Goal: Task Accomplishment & Management: Manage account settings

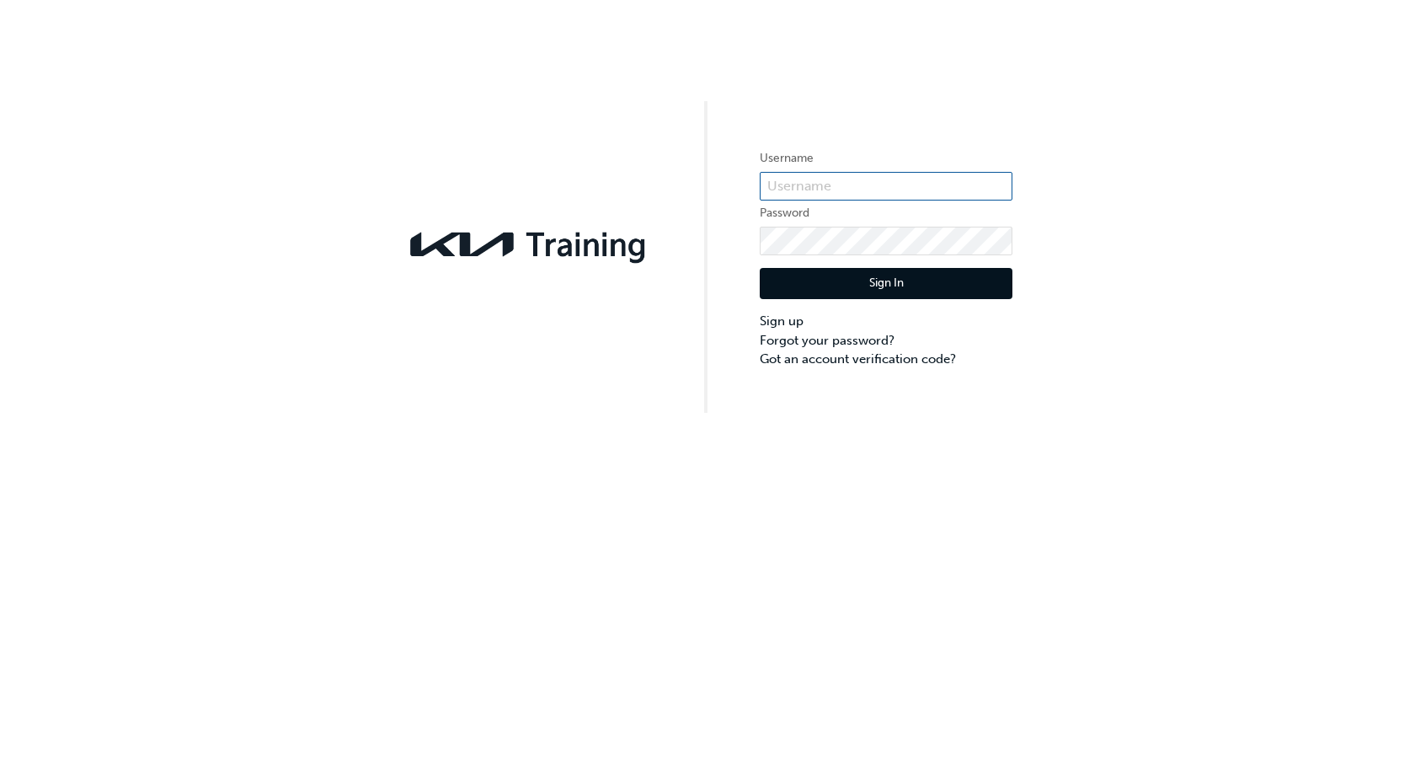
click at [827, 188] on input "text" at bounding box center [886, 186] width 253 height 29
click at [830, 181] on input "text" at bounding box center [886, 186] width 253 height 29
click at [691, 163] on div "Username Password Sign In Sign up Forgot your password? Got an account verifica…" at bounding box center [707, 206] width 1415 height 413
click at [791, 167] on label "Username" at bounding box center [886, 158] width 253 height 20
click at [797, 200] on form "Username Password Sign In Sign up Forgot your password? Got an account verifica…" at bounding box center [886, 258] width 253 height 220
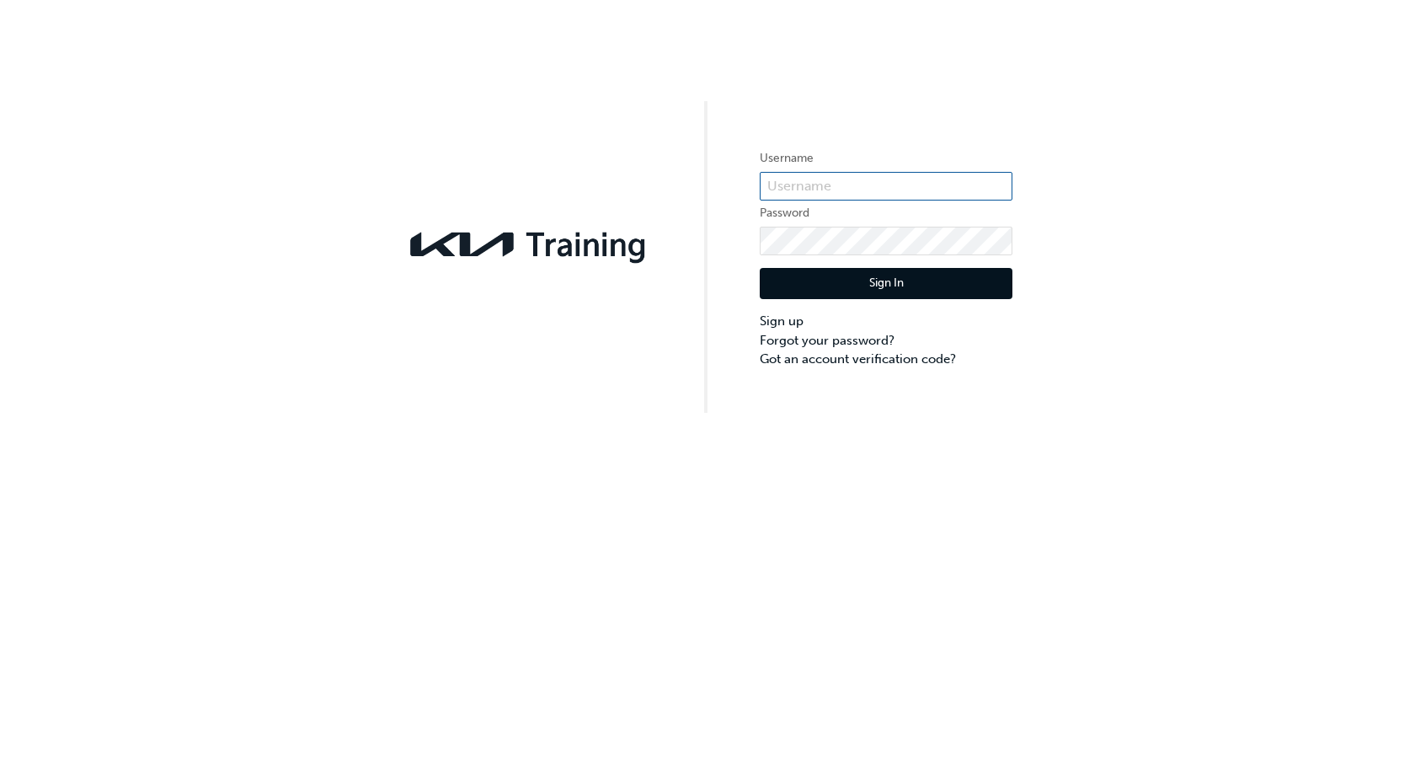
click at [794, 187] on input "text" at bounding box center [886, 186] width 253 height 29
paste input "KAU82526I6"
type input "KAU82526I6"
click at [751, 271] on div "Username KAU82526I6 Password Sign In Sign up Forgot your password? Got an accou…" at bounding box center [707, 206] width 1415 height 413
click at [837, 275] on button "Sign In" at bounding box center [886, 284] width 253 height 32
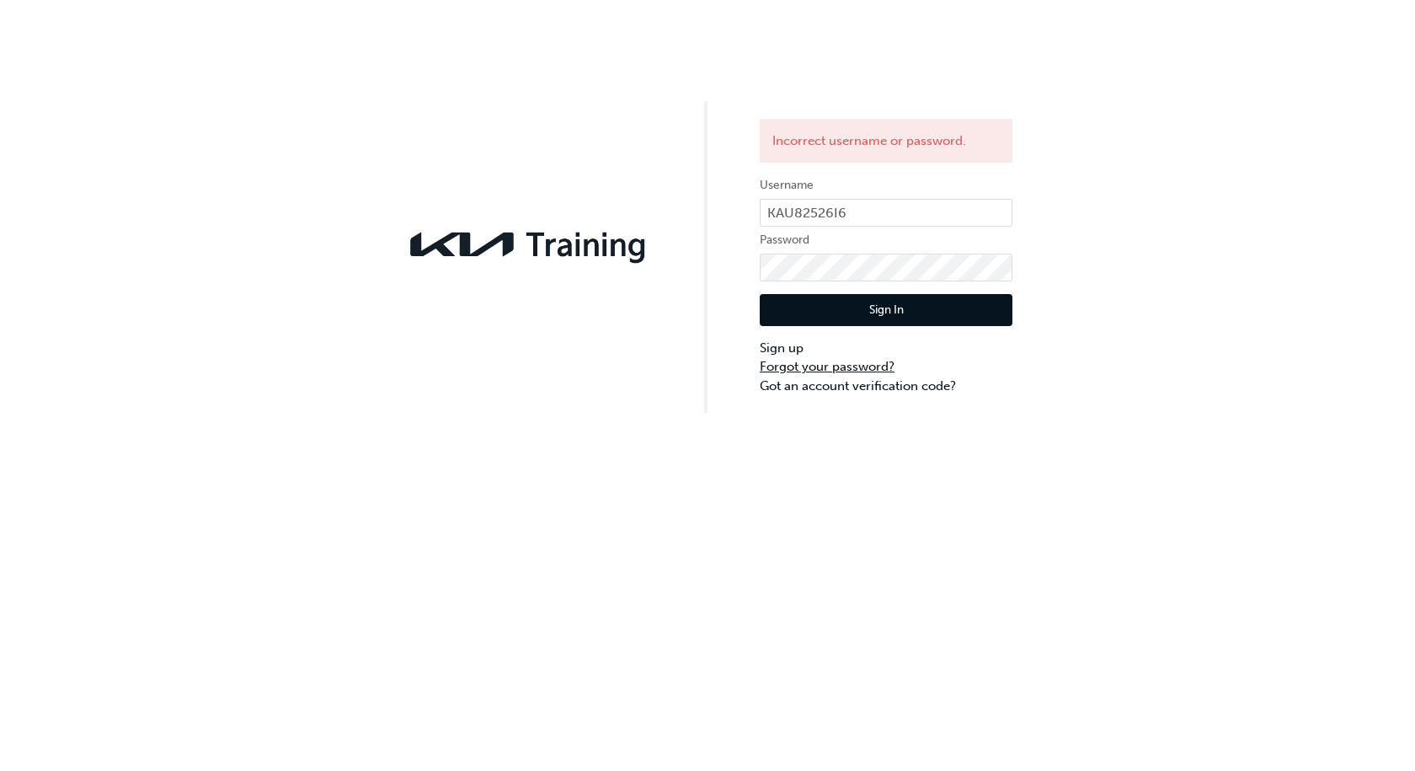
click at [814, 362] on link "Forgot your password?" at bounding box center [886, 366] width 253 height 19
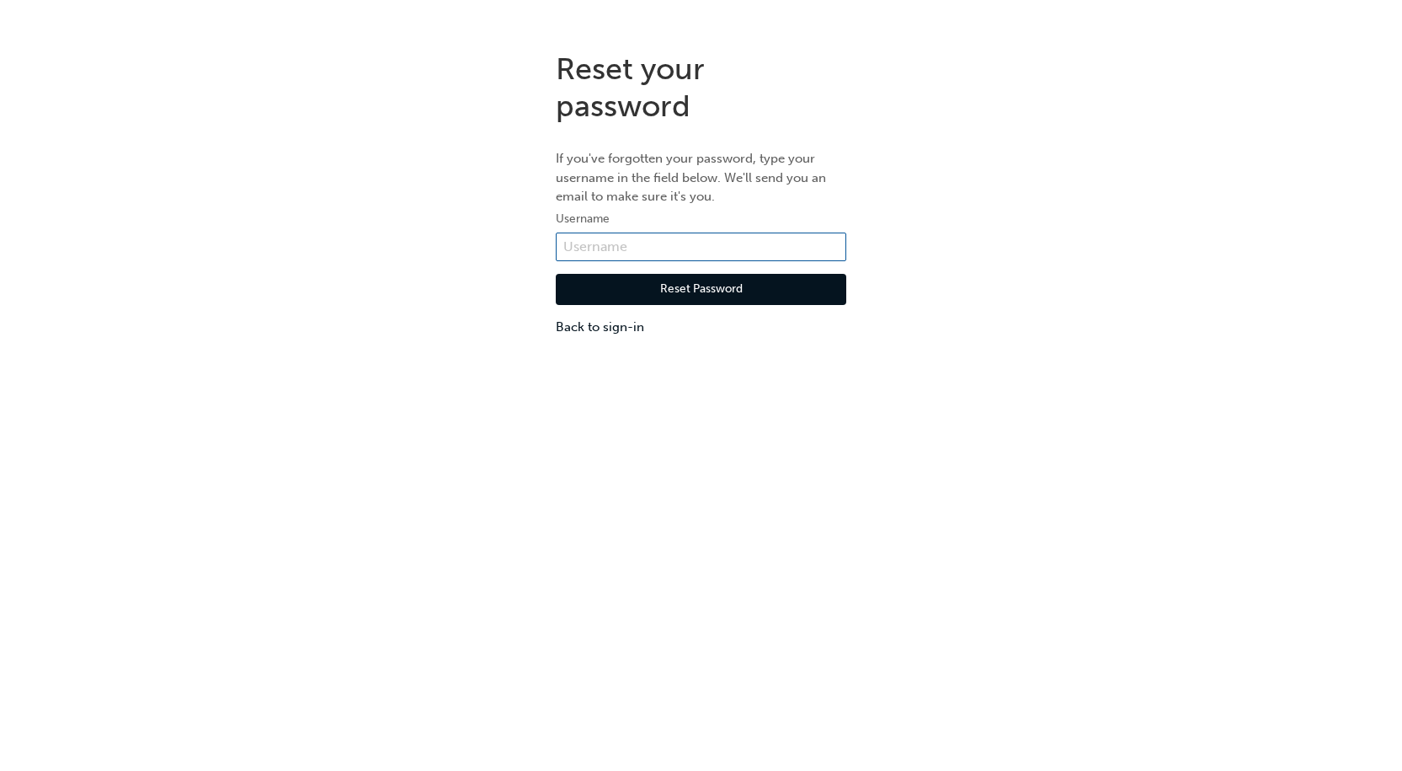
click at [709, 246] on input "text" at bounding box center [701, 246] width 291 height 29
paste input "[PERSON_NAME]"
type input "[PERSON_NAME]"
click at [666, 283] on button "Reset Password" at bounding box center [701, 290] width 291 height 32
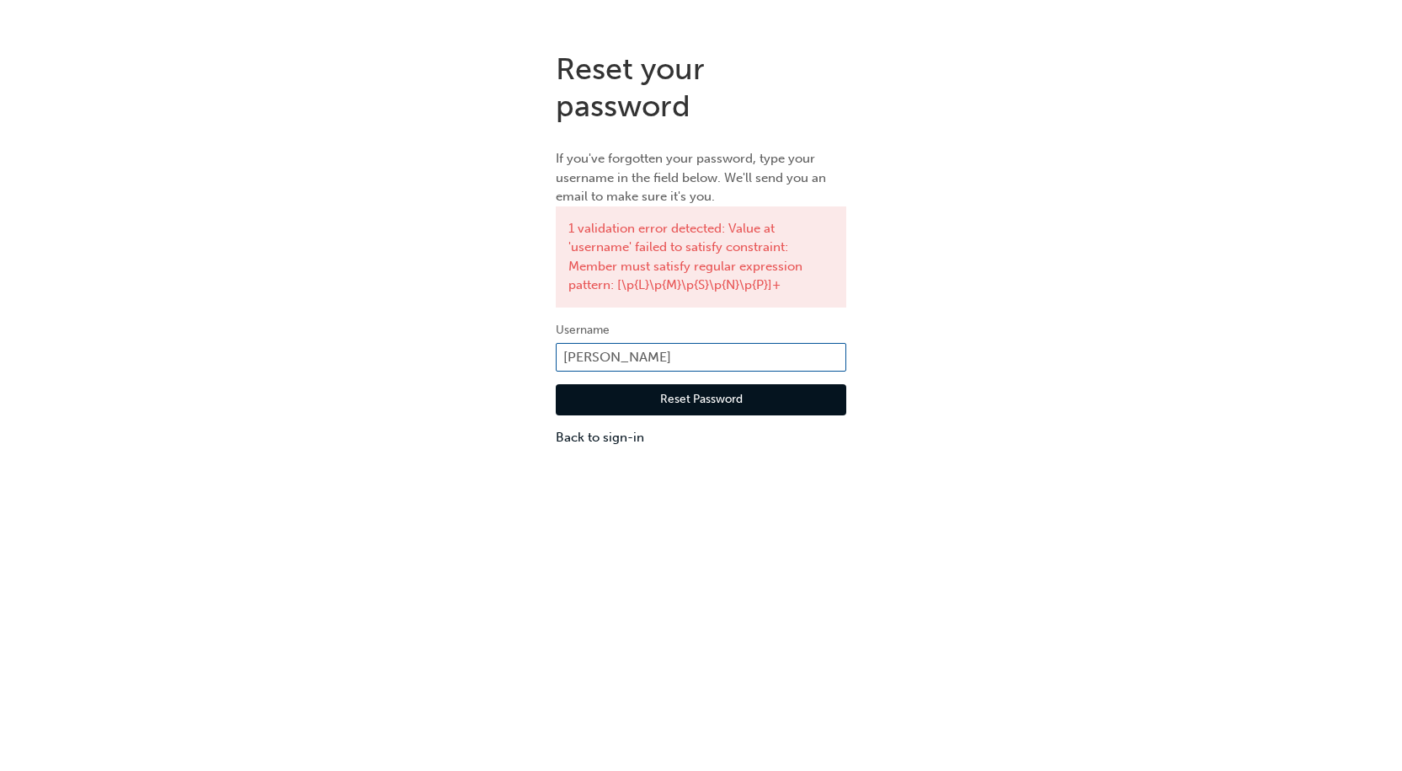
click at [619, 355] on input "[PERSON_NAME]" at bounding box center [701, 357] width 291 height 29
type input "[EMAIL_ADDRESS][DOMAIN_NAME]"
click at [673, 395] on button "Reset Password" at bounding box center [701, 400] width 291 height 32
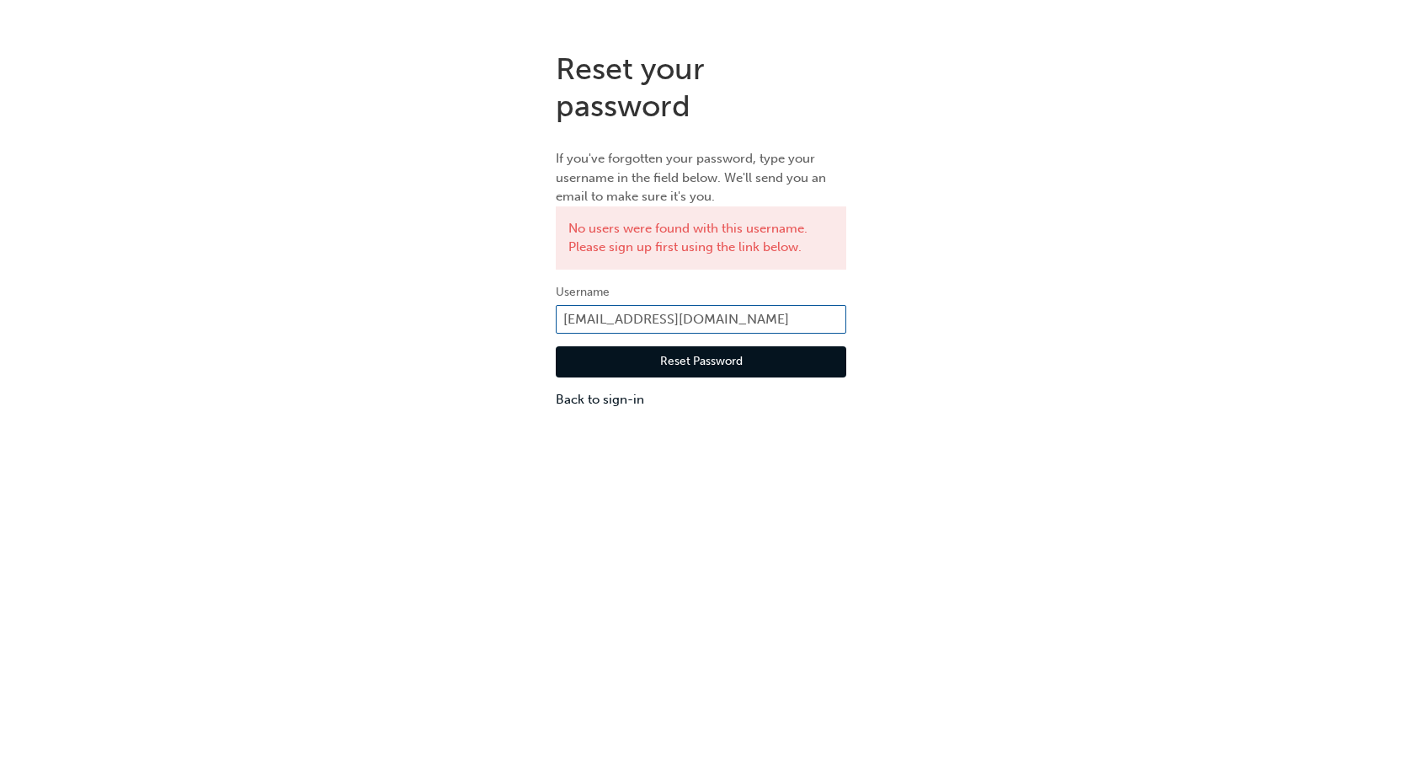
click at [601, 328] on input "[EMAIL_ADDRESS][DOMAIN_NAME]" at bounding box center [701, 319] width 291 height 29
click at [570, 403] on link "Back to sign-in" at bounding box center [701, 399] width 291 height 19
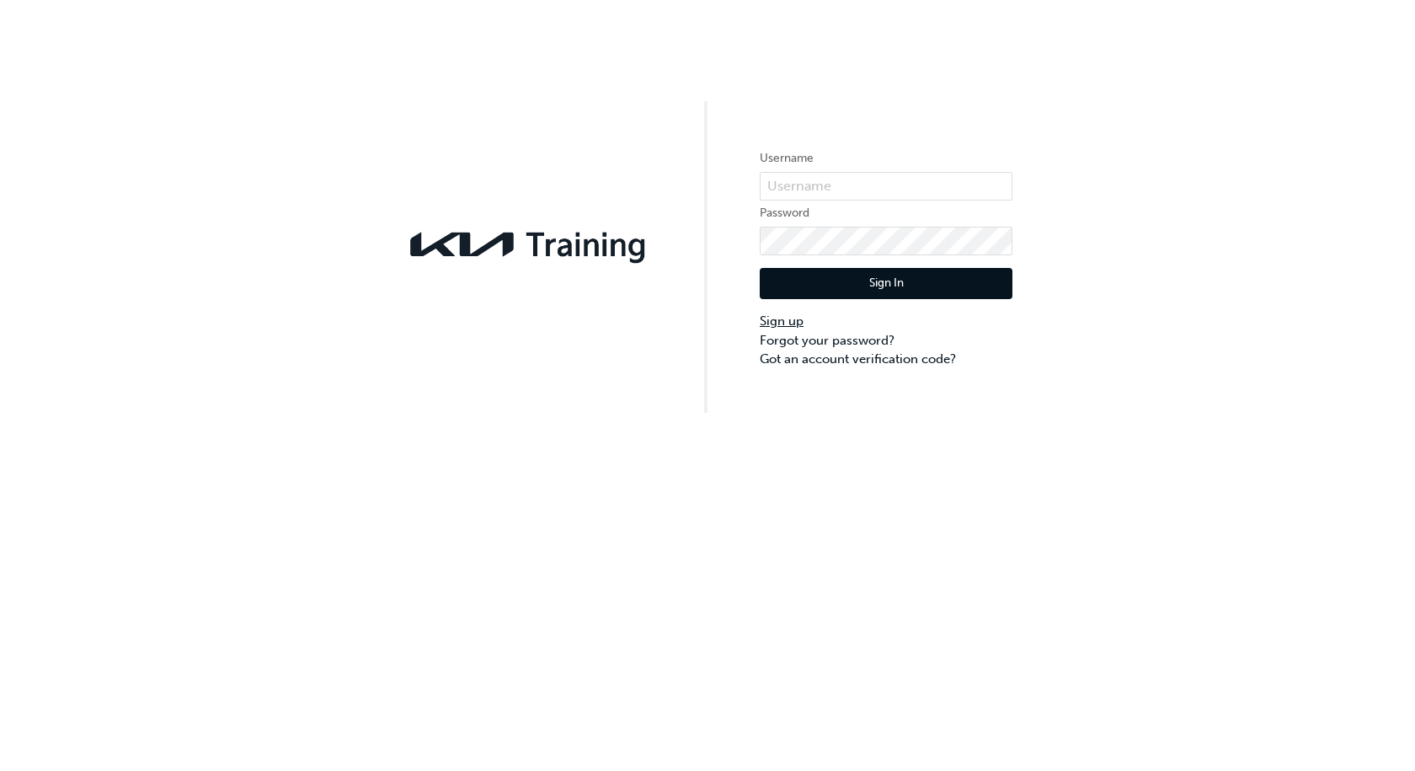
click at [777, 321] on link "Sign up" at bounding box center [886, 321] width 253 height 19
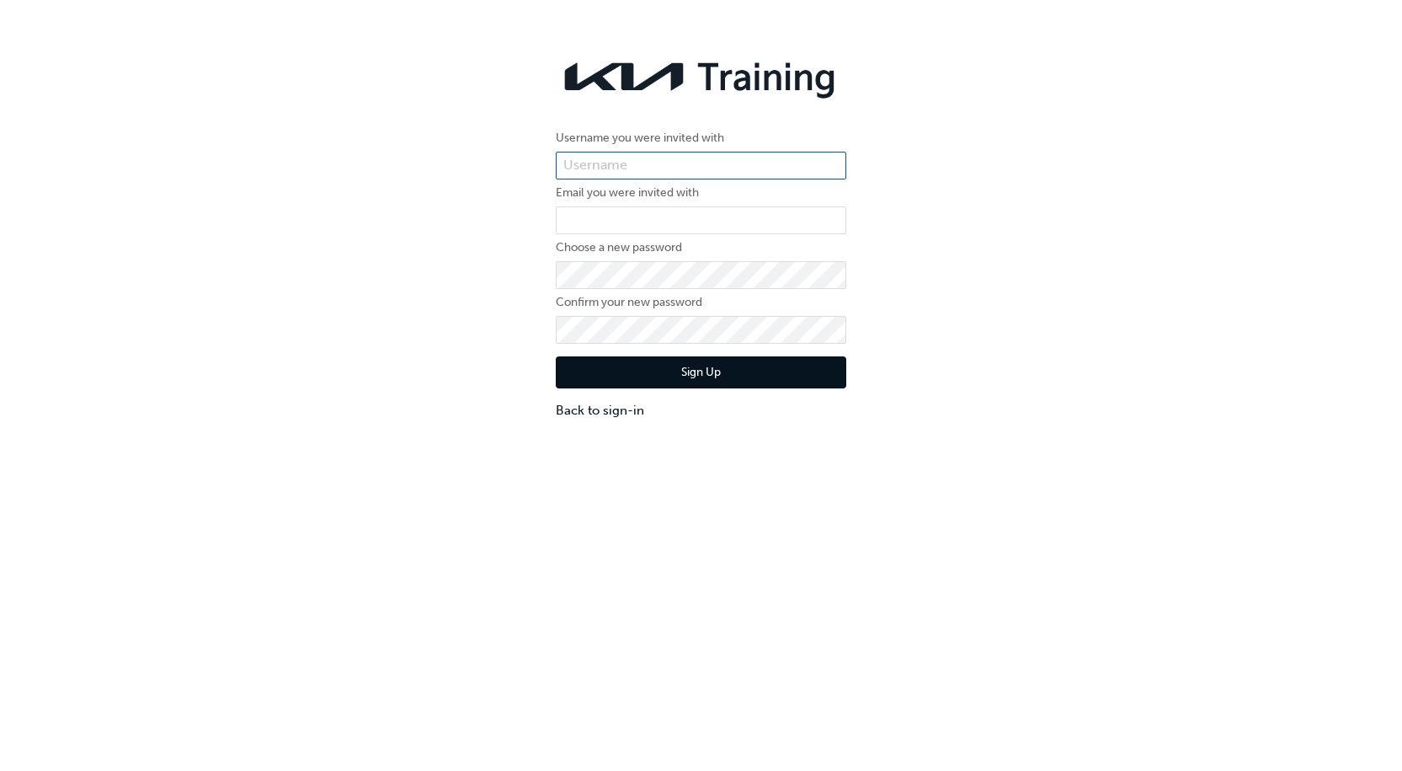
click at [627, 171] on input "text" at bounding box center [701, 166] width 291 height 29
type input "[PERSON_NAME]"
click at [584, 218] on input "email" at bounding box center [701, 220] width 291 height 29
type input "[EMAIL_ADDRESS][DOMAIN_NAME]"
click at [584, 390] on div "Sign Up Back to sign-in" at bounding box center [701, 382] width 291 height 76
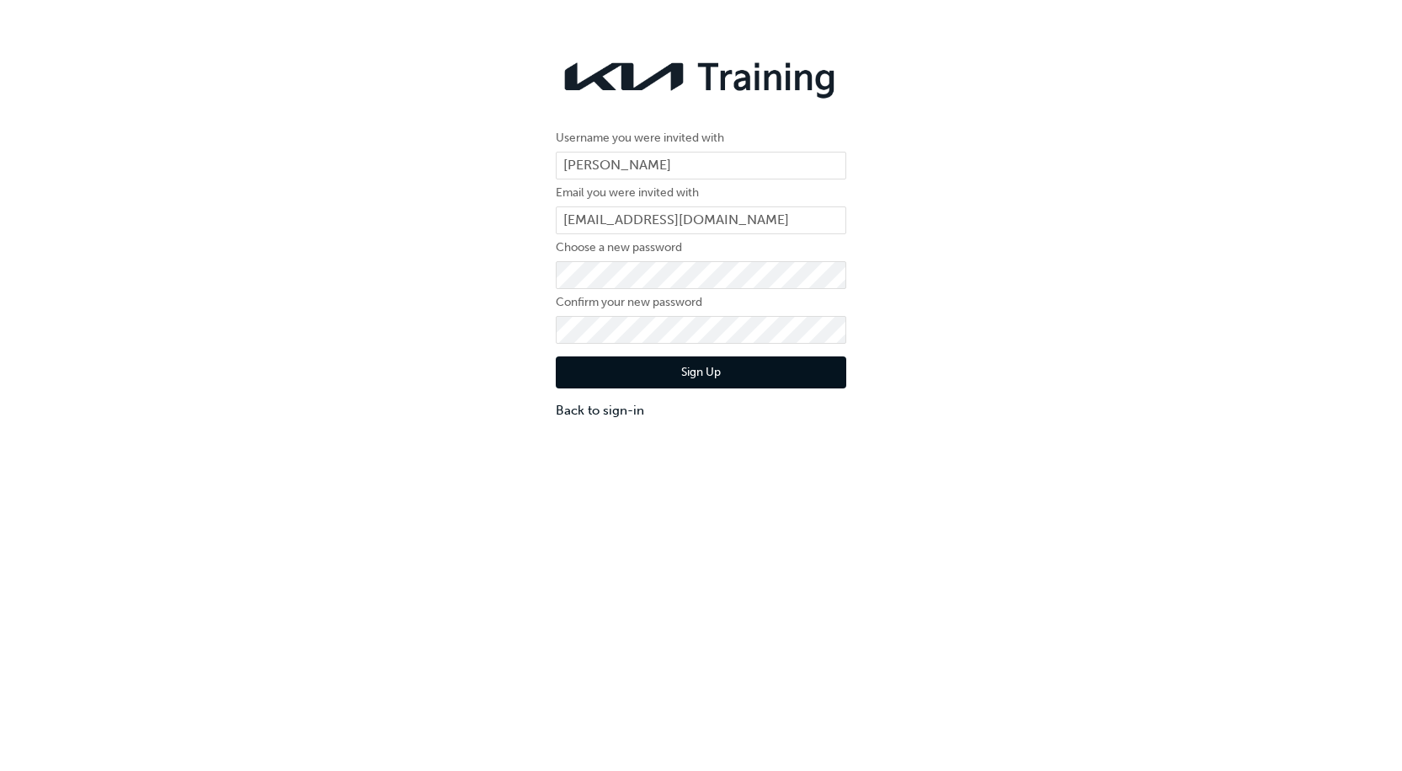
click at [600, 368] on button "Sign Up" at bounding box center [701, 372] width 291 height 32
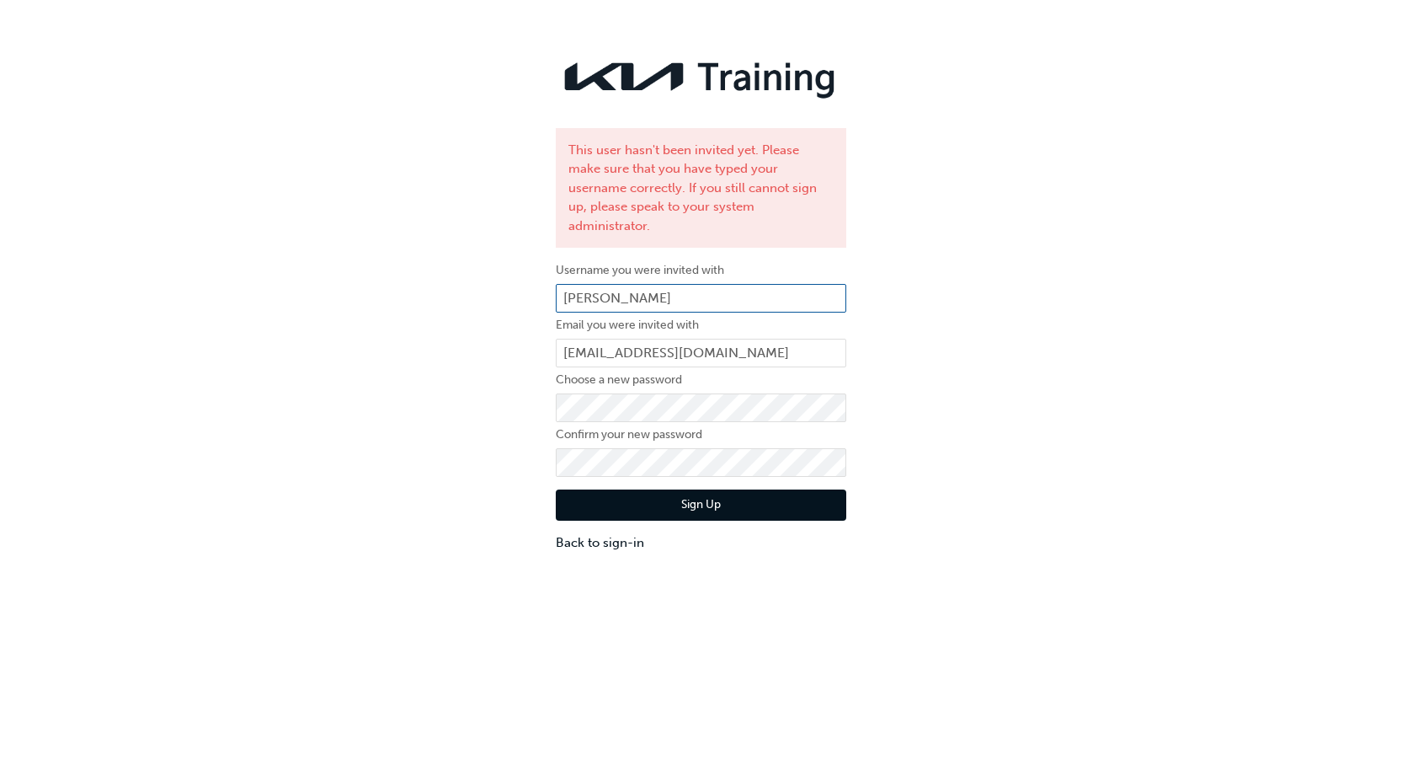
click at [594, 284] on input "[PERSON_NAME]" at bounding box center [701, 298] width 291 height 29
paste input "KAU82526I6"
type input "KAU82526I6"
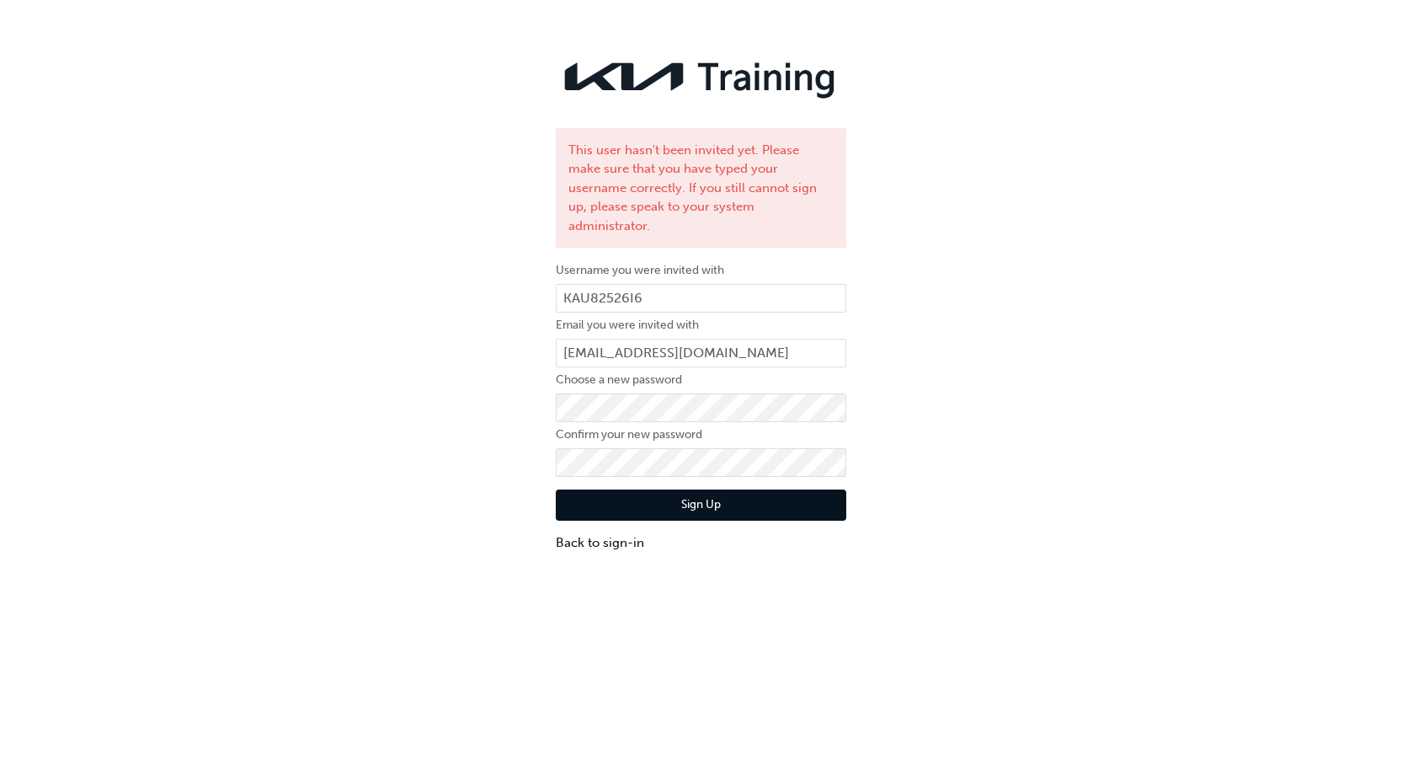
click at [661, 493] on button "Sign Up" at bounding box center [701, 505] width 291 height 32
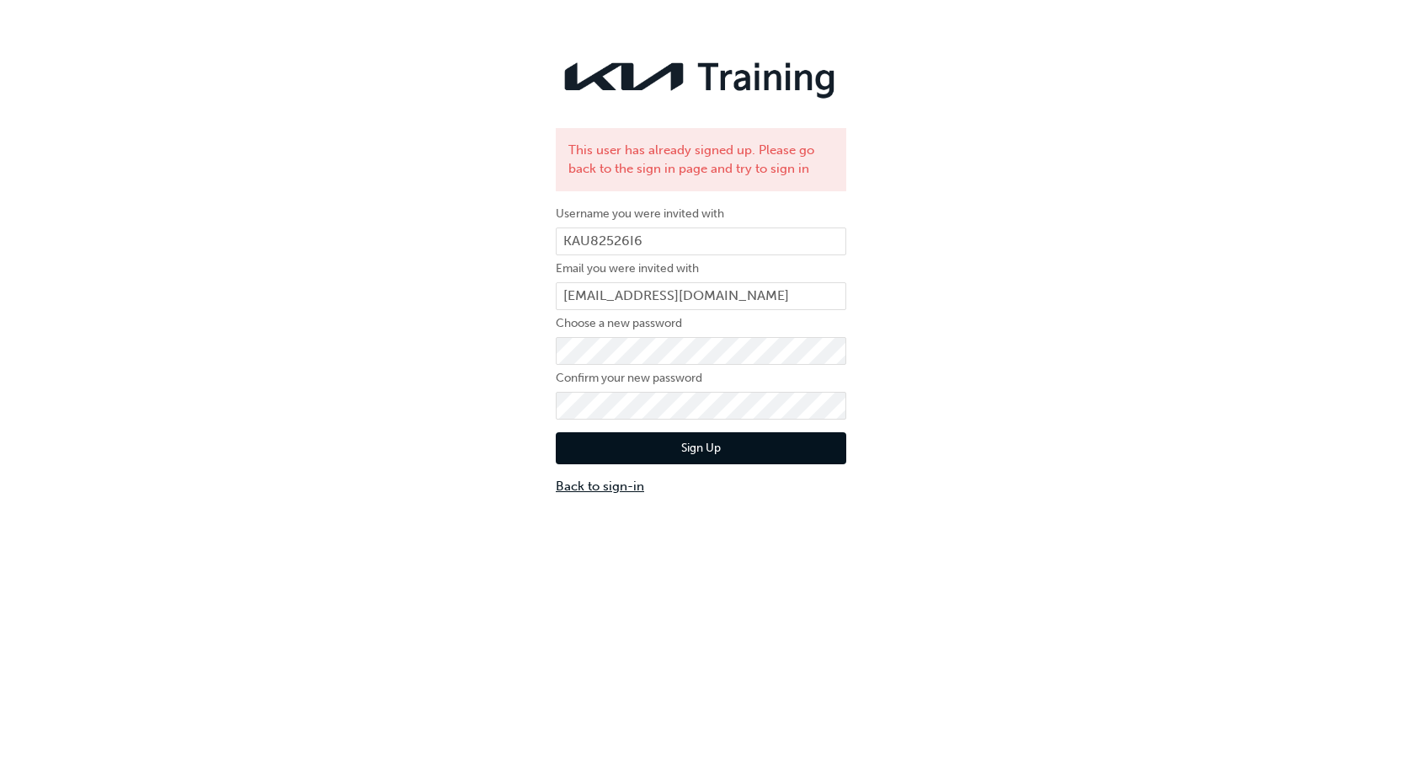
click at [606, 493] on link "Back to sign-in" at bounding box center [701, 486] width 291 height 19
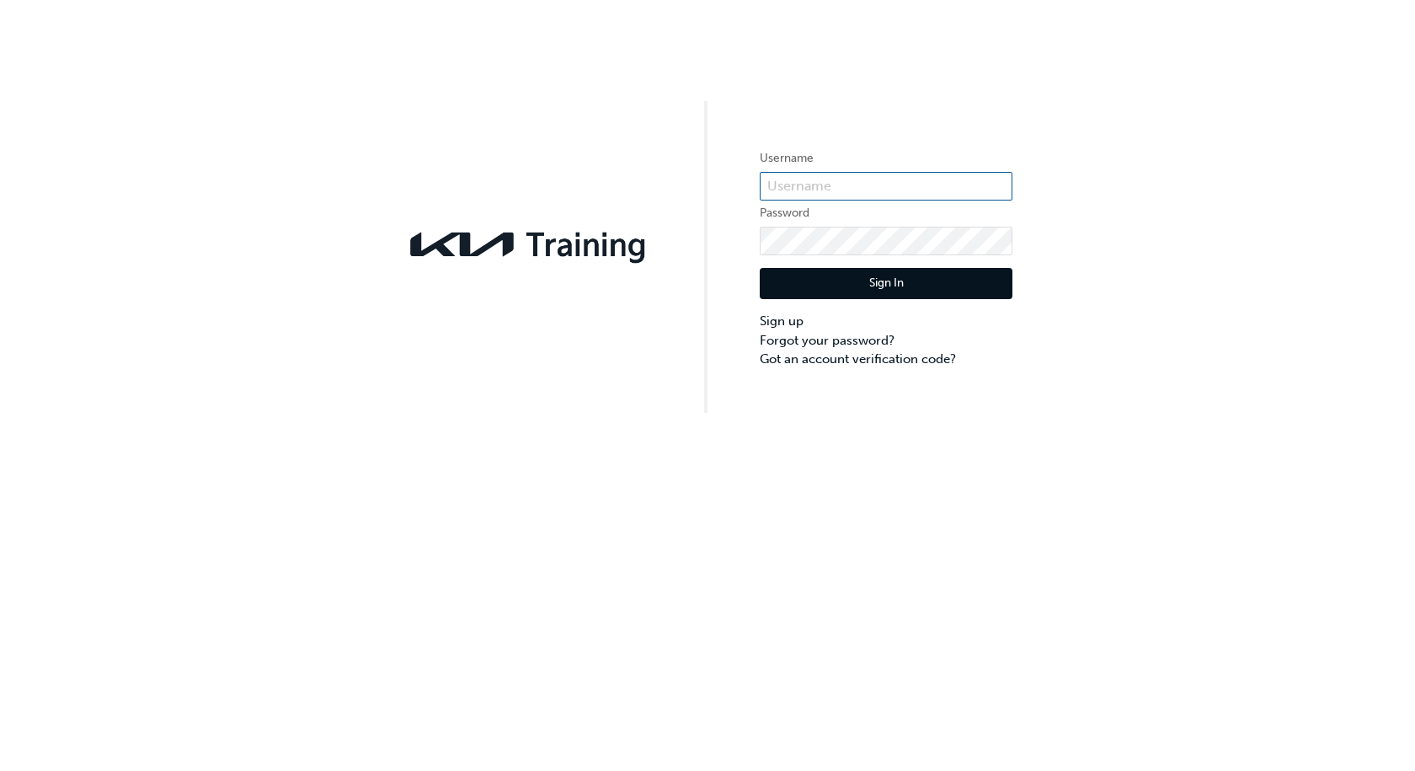
click at [788, 183] on input "text" at bounding box center [886, 186] width 253 height 29
paste input "KAU82526I6"
type input "KAU82526I6"
click at [788, 344] on link "Forgot your password?" at bounding box center [886, 340] width 253 height 19
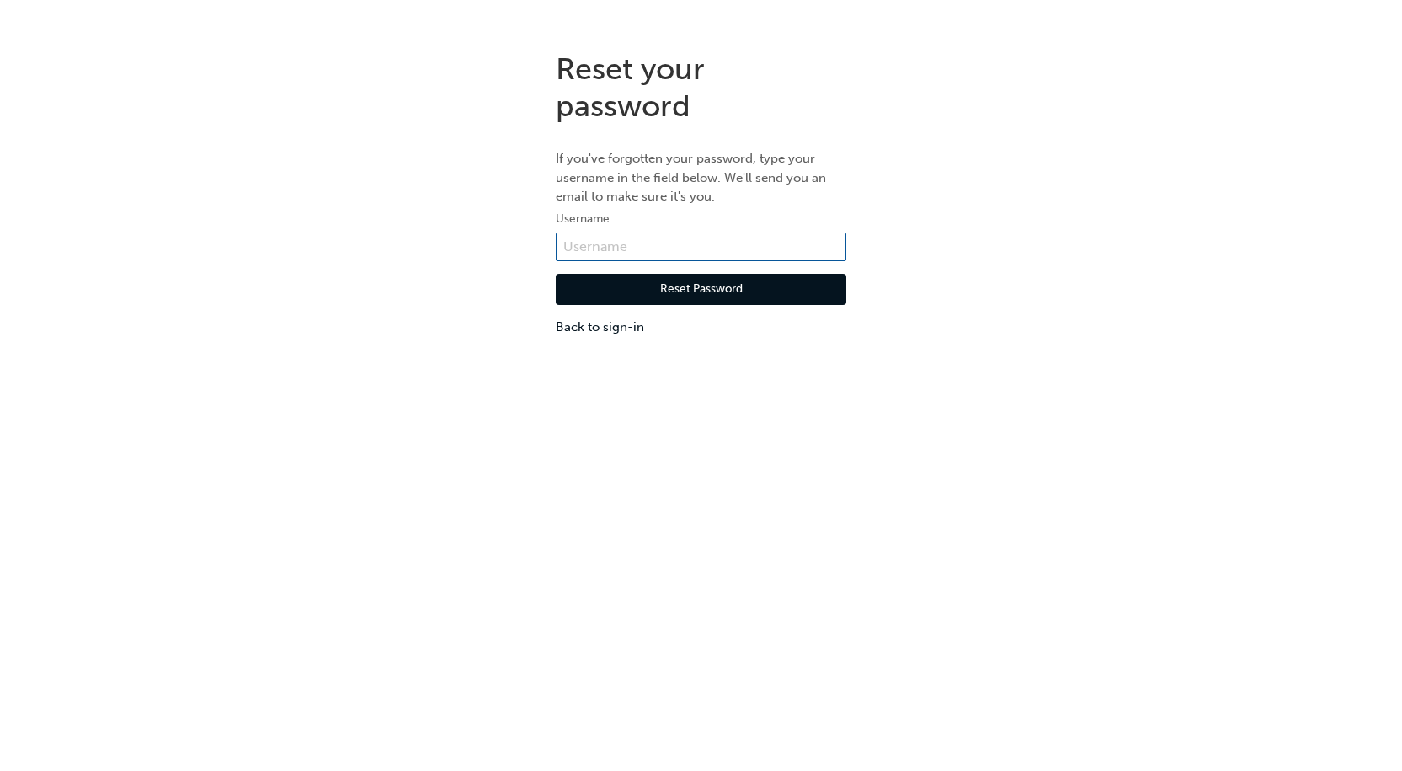
click at [673, 239] on input "text" at bounding box center [701, 246] width 291 height 29
paste input "KAU82526I6"
type input "KAU82526I6"
click at [640, 287] on button "Reset Password" at bounding box center [701, 290] width 291 height 32
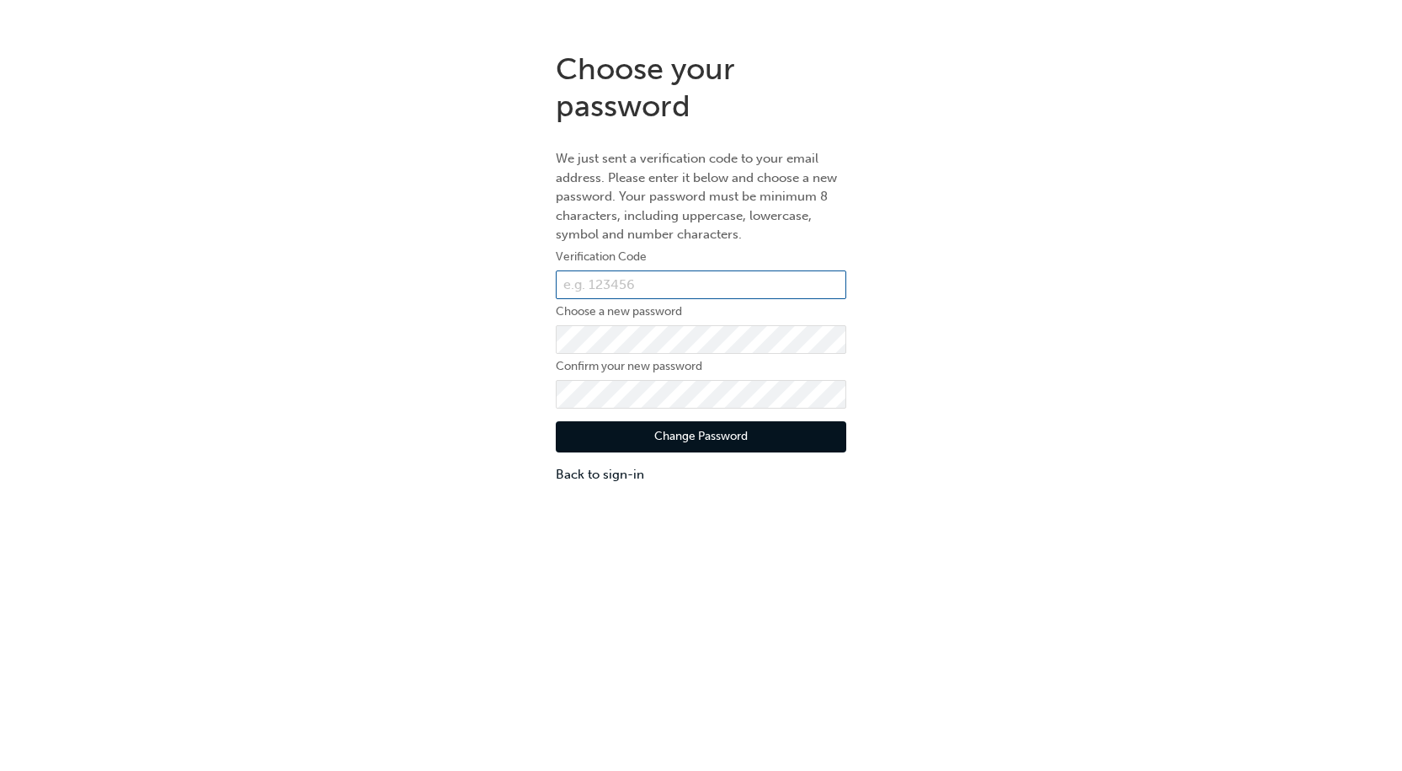
click at [639, 285] on input "text" at bounding box center [701, 284] width 291 height 29
type input "171664"
click at [580, 429] on button "Change Password" at bounding box center [701, 437] width 291 height 32
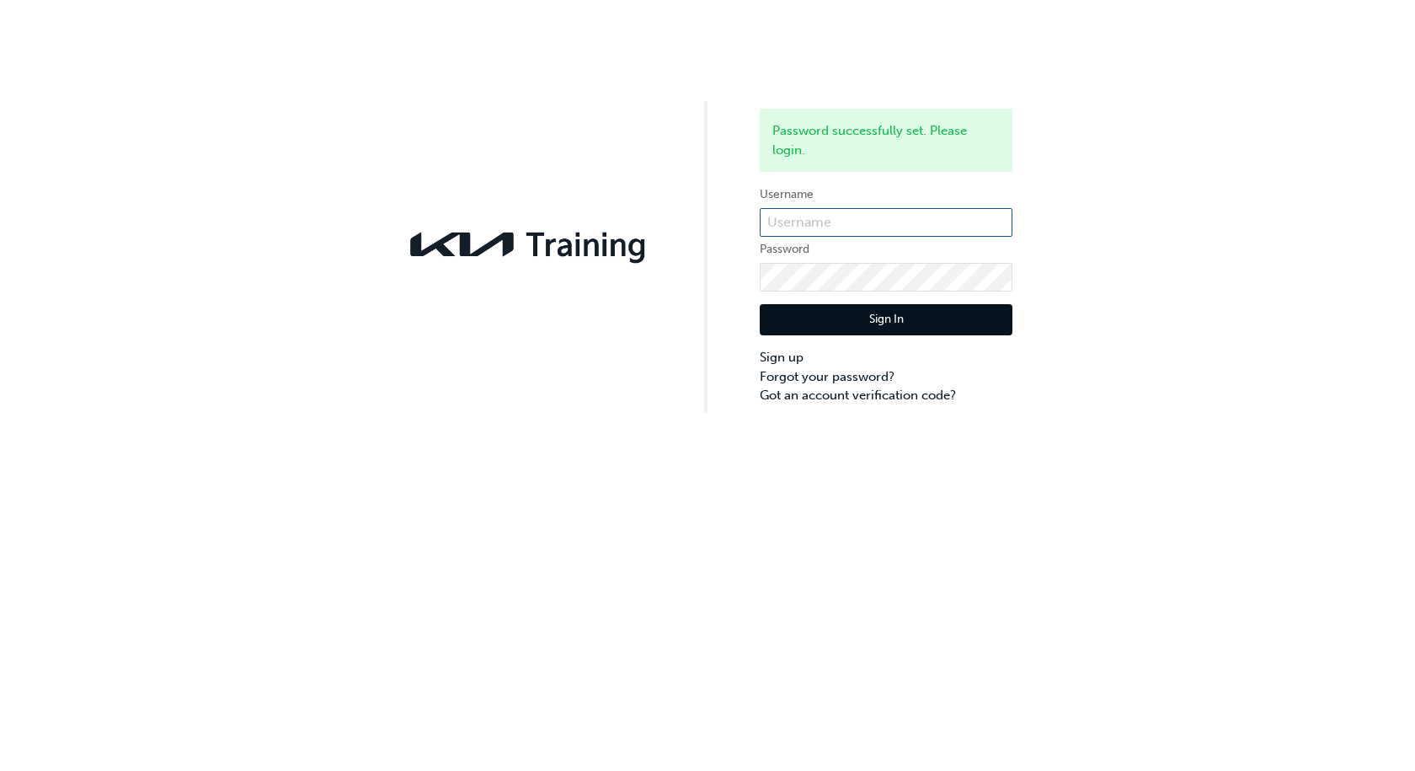
type input "kau82526i6"
click at [817, 332] on button "Sign In" at bounding box center [886, 320] width 253 height 32
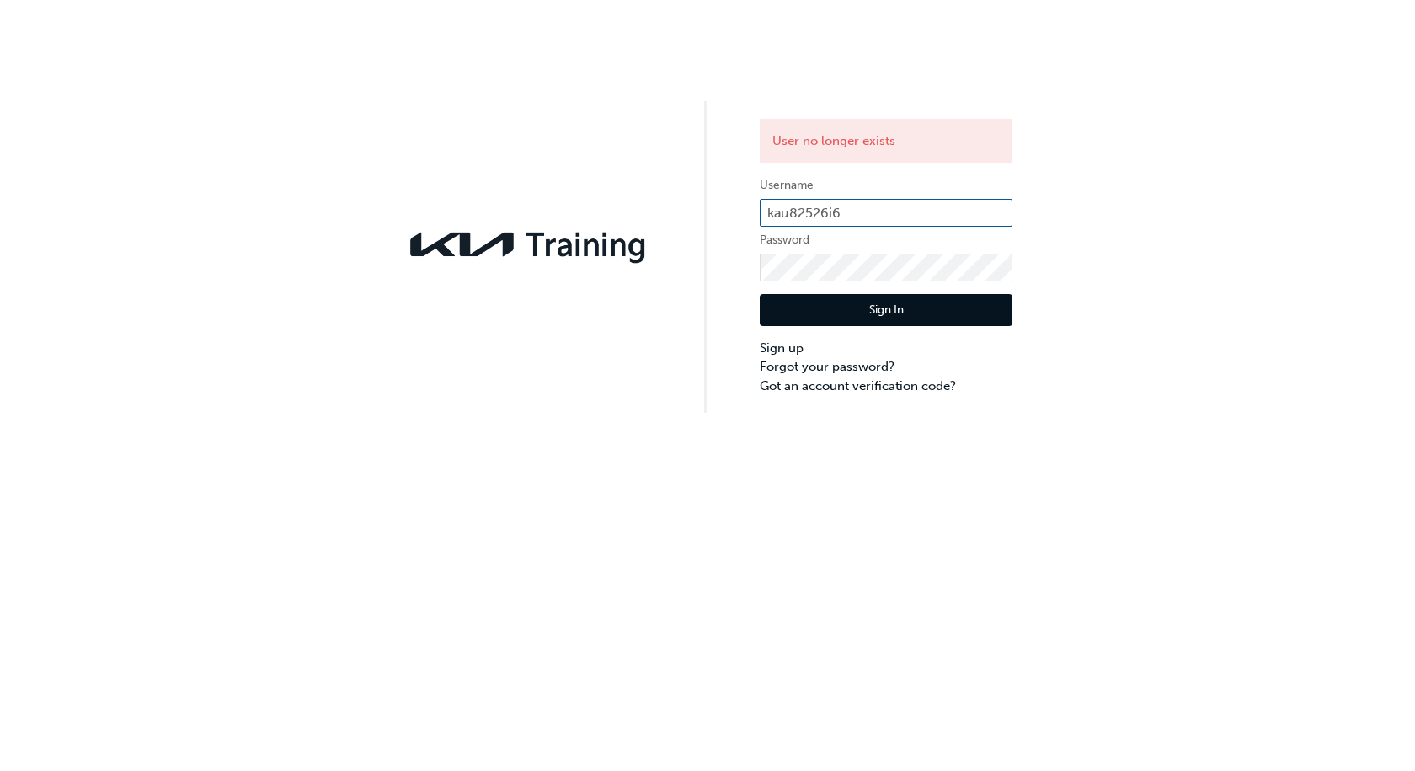
click at [789, 222] on input "kau82526i6" at bounding box center [886, 213] width 253 height 29
click at [794, 212] on input "kau82526i6" at bounding box center [886, 213] width 253 height 29
click at [794, 211] on input "kau82526i6" at bounding box center [886, 213] width 253 height 29
paste input "KAU82526I"
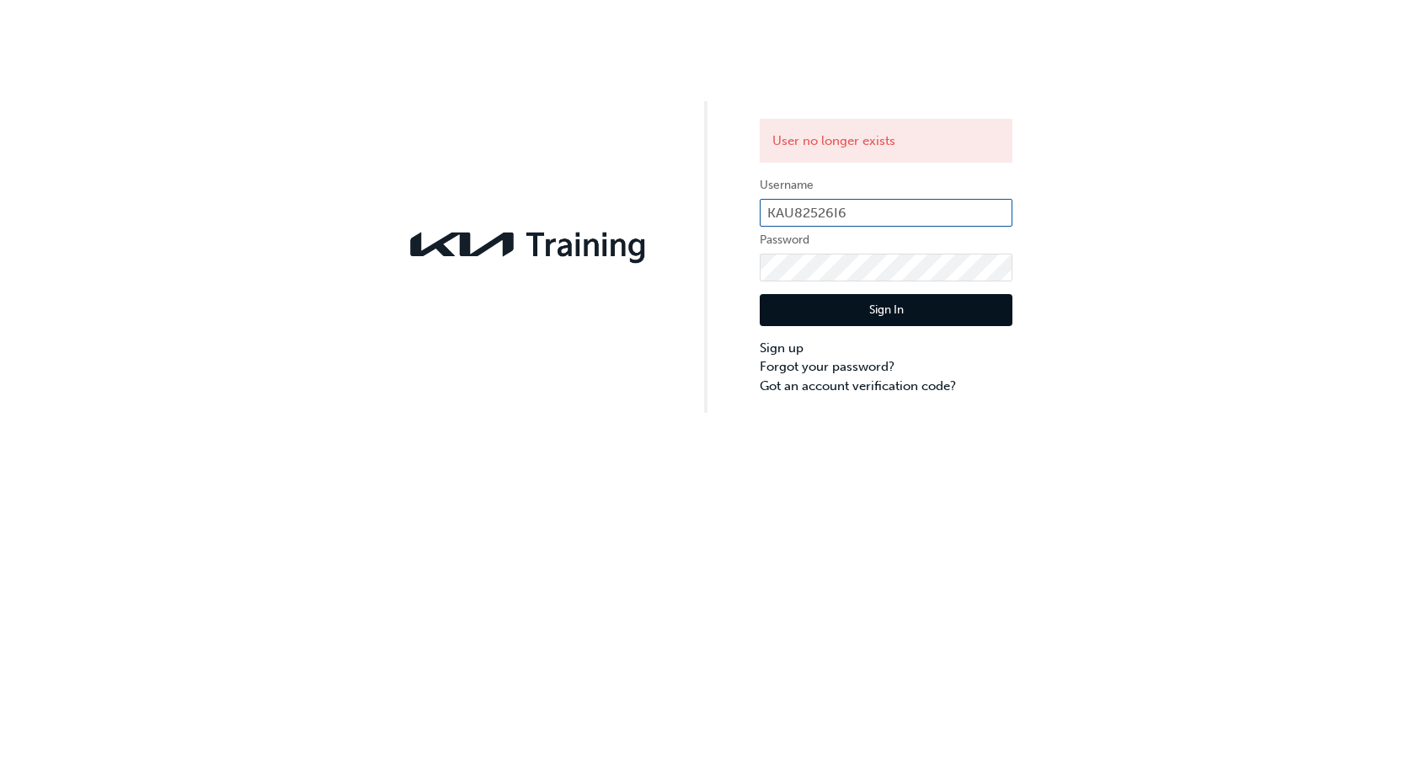
type input "KAU82526I6"
click at [738, 212] on div "User no longer exists Username KAU82526I6 Password Sign In Sign up Forgot your …" at bounding box center [707, 206] width 1415 height 413
click at [710, 261] on div "User no longer exists Username KAU82526I6 Password Sign In Sign up Forgot your …" at bounding box center [707, 206] width 1415 height 413
click at [766, 305] on button "Sign In" at bounding box center [886, 310] width 253 height 32
